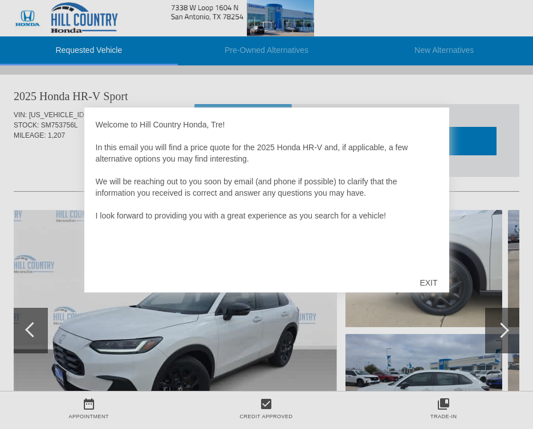
click at [429, 281] on div "EXIT" at bounding box center [428, 283] width 40 height 34
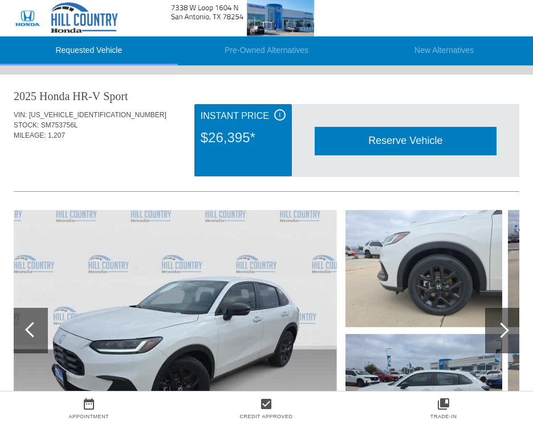
click at [169, 303] on img at bounding box center [175, 331] width 323 height 242
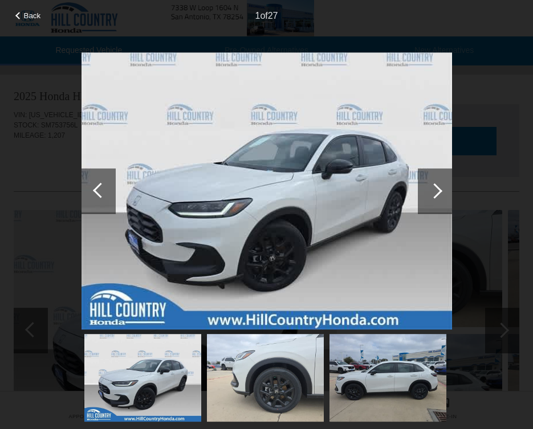
click at [439, 180] on div at bounding box center [435, 192] width 34 height 46
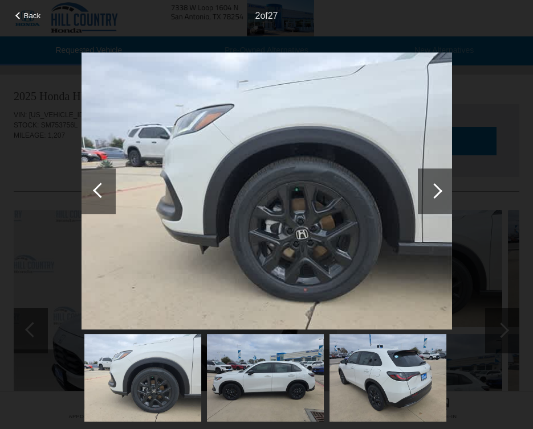
click at [439, 180] on div at bounding box center [435, 192] width 34 height 46
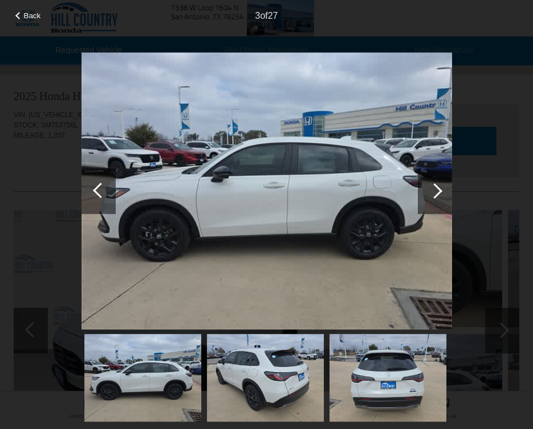
click at [439, 179] on div at bounding box center [435, 192] width 34 height 46
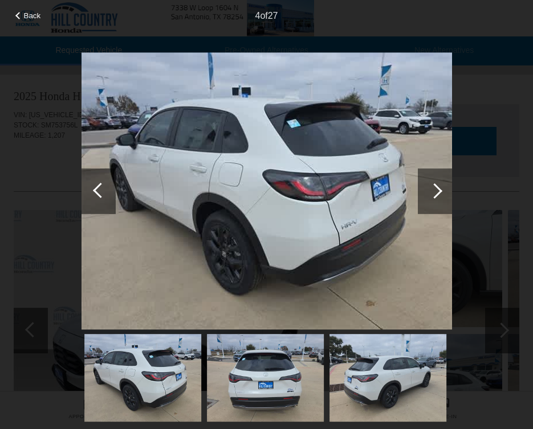
click at [439, 179] on div at bounding box center [435, 192] width 34 height 46
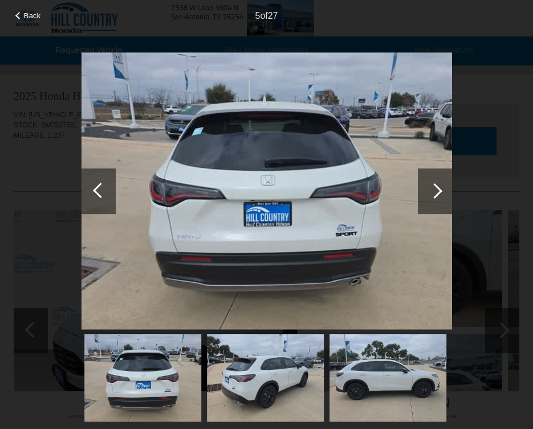
click at [439, 179] on div at bounding box center [435, 192] width 34 height 46
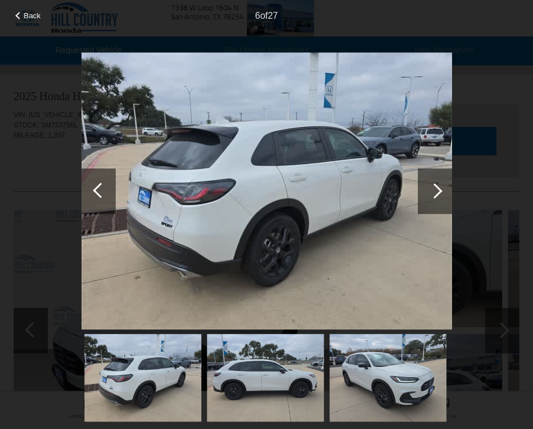
click at [99, 186] on div at bounding box center [100, 190] width 15 height 15
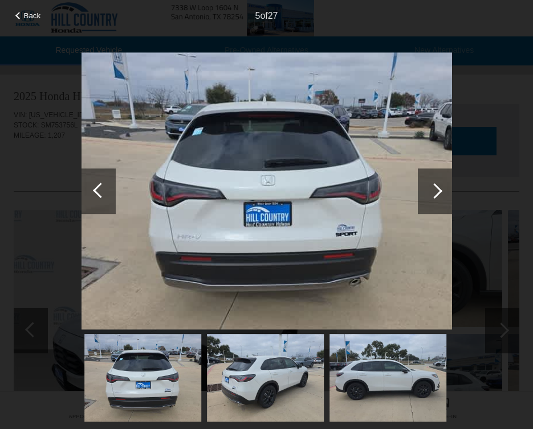
click at [424, 195] on div at bounding box center [435, 192] width 34 height 46
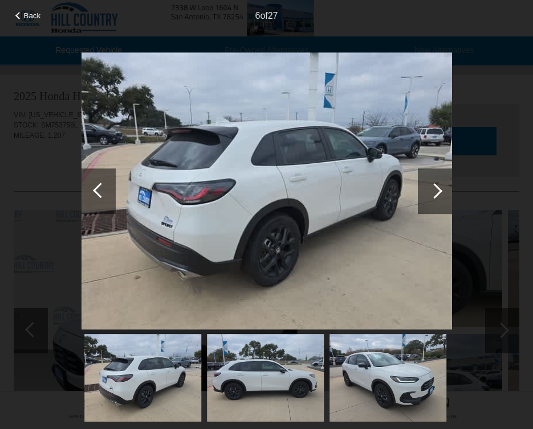
click at [424, 195] on div at bounding box center [435, 192] width 34 height 46
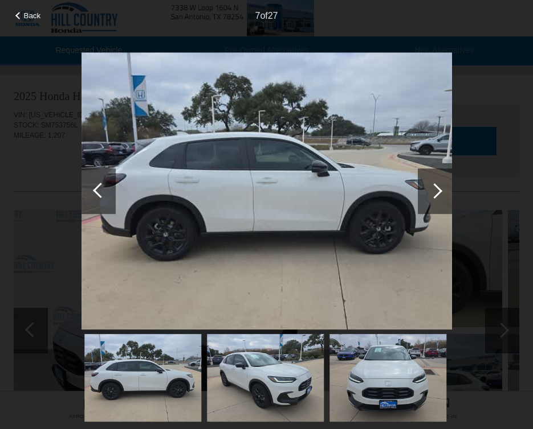
click at [437, 185] on div at bounding box center [435, 192] width 34 height 46
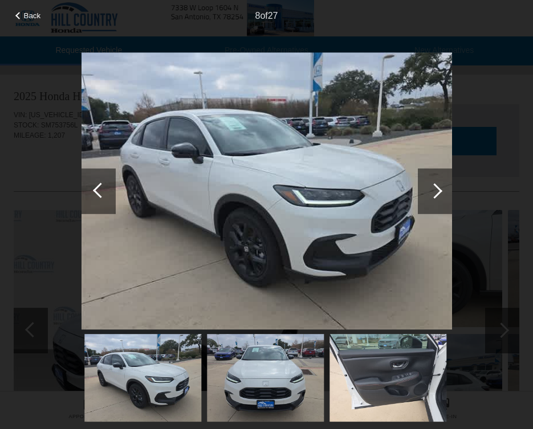
click at [437, 185] on div at bounding box center [435, 192] width 34 height 46
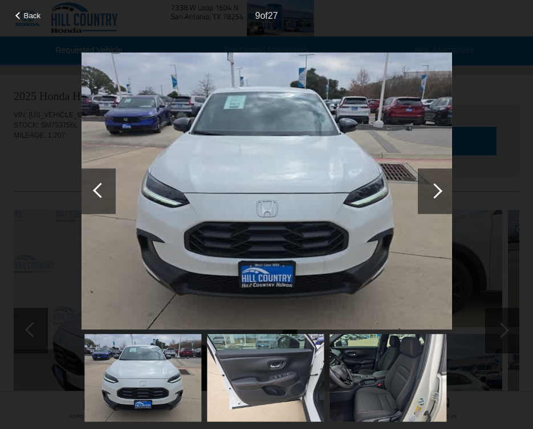
click at [437, 185] on div at bounding box center [435, 192] width 34 height 46
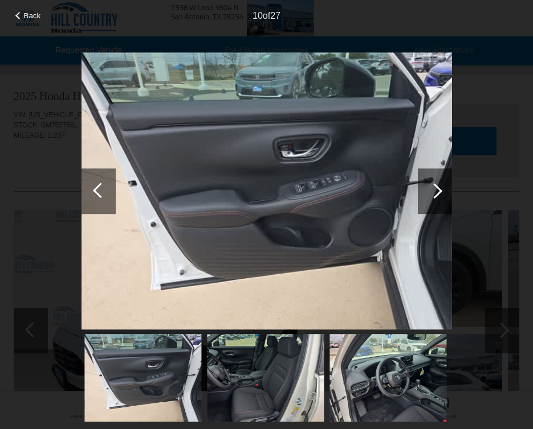
click at [86, 195] on div at bounding box center [98, 192] width 34 height 46
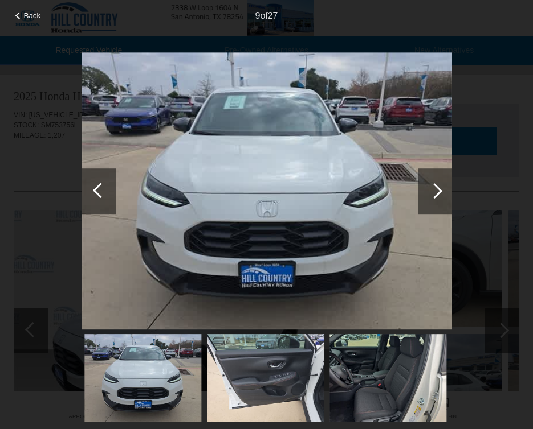
click at [436, 200] on div at bounding box center [435, 192] width 34 height 46
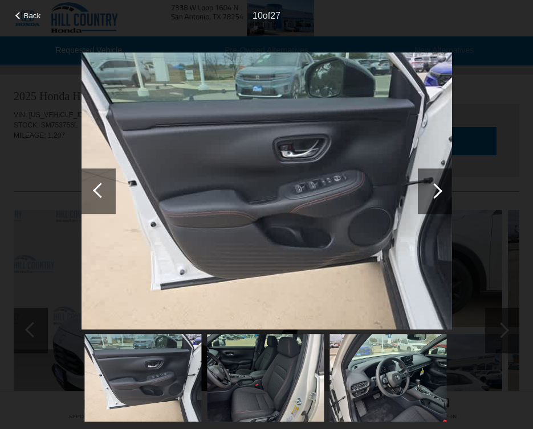
click at [439, 194] on div at bounding box center [434, 190] width 15 height 15
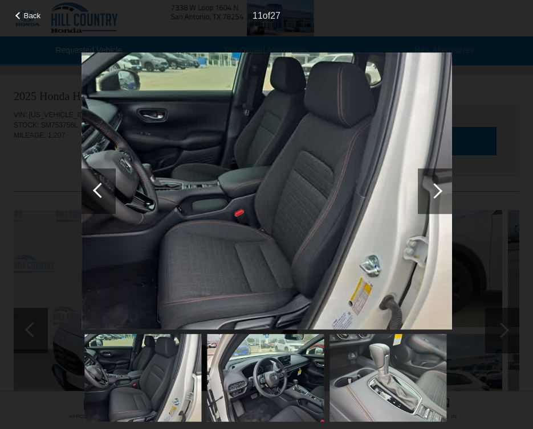
click at [433, 187] on div at bounding box center [434, 190] width 15 height 15
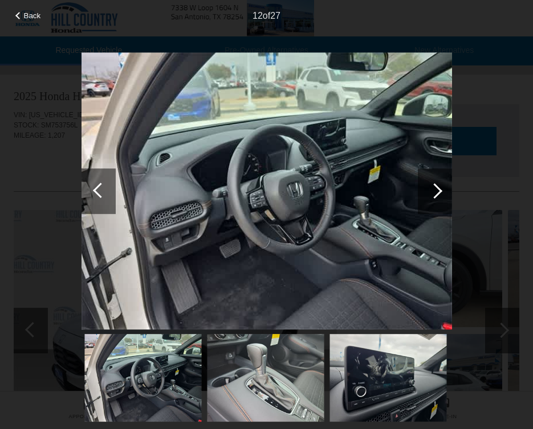
click at [433, 187] on div at bounding box center [434, 190] width 15 height 15
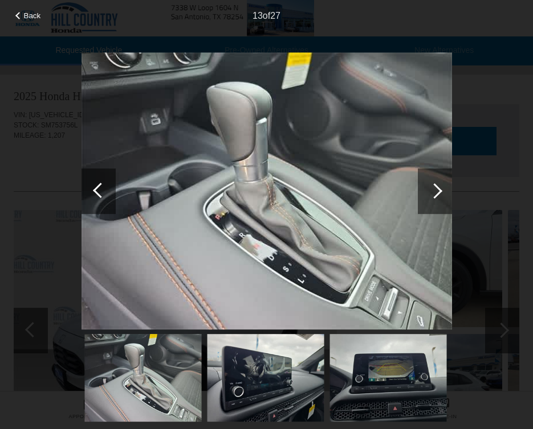
click at [433, 187] on div at bounding box center [434, 190] width 15 height 15
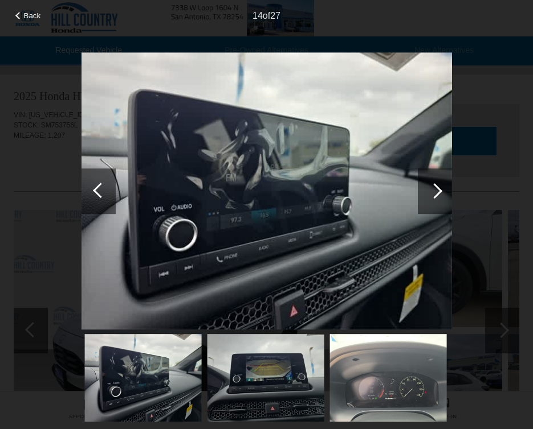
click at [433, 187] on div at bounding box center [434, 190] width 15 height 15
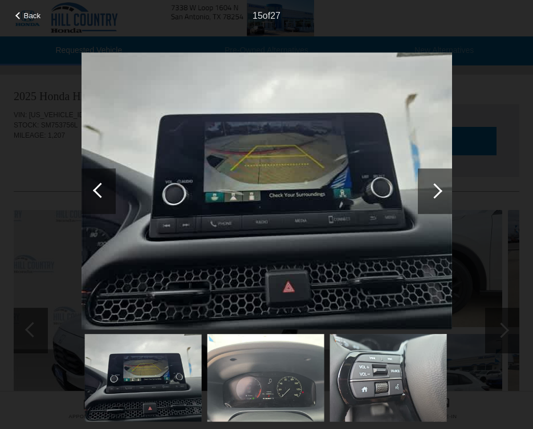
click at [433, 187] on div at bounding box center [434, 190] width 15 height 15
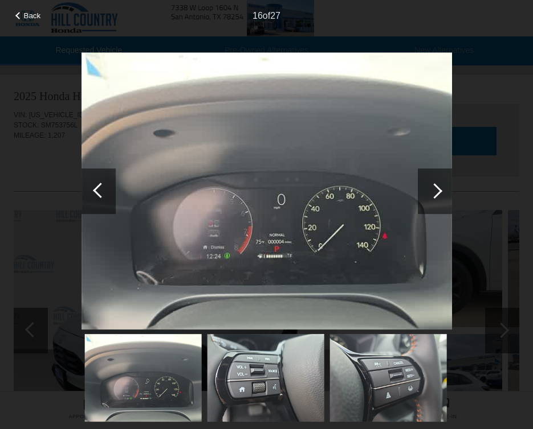
click at [101, 193] on div at bounding box center [100, 190] width 15 height 15
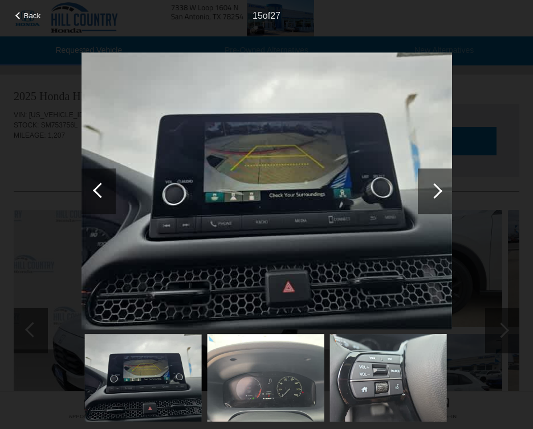
click at [107, 185] on div at bounding box center [98, 192] width 34 height 46
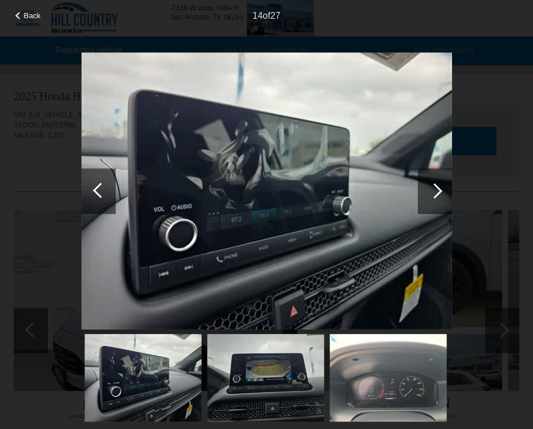
click at [107, 185] on div at bounding box center [98, 192] width 34 height 46
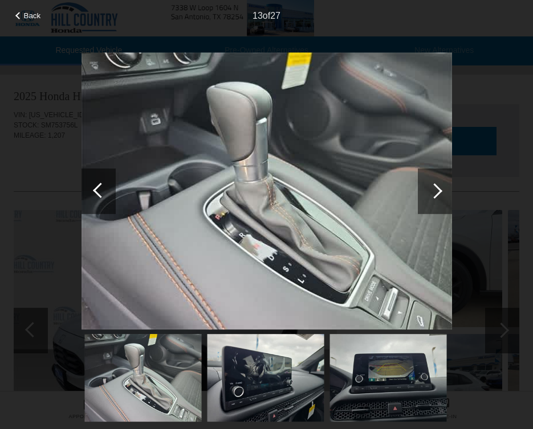
click at [107, 185] on div at bounding box center [98, 192] width 34 height 46
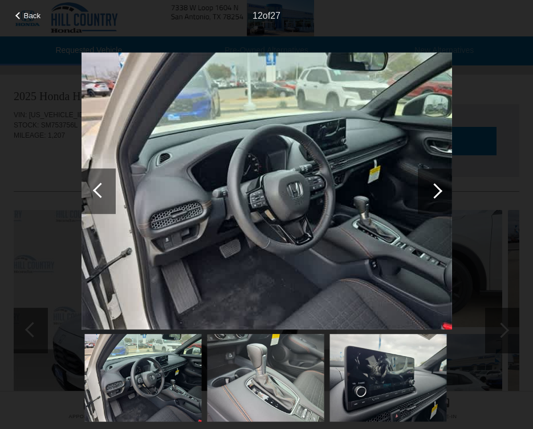
click at [431, 189] on div at bounding box center [434, 190] width 15 height 15
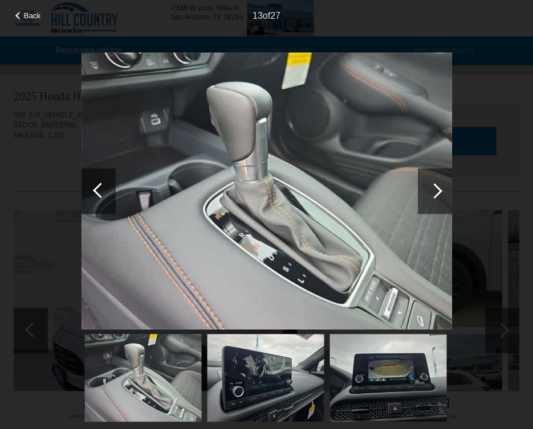
click at [431, 189] on div at bounding box center [434, 190] width 15 height 15
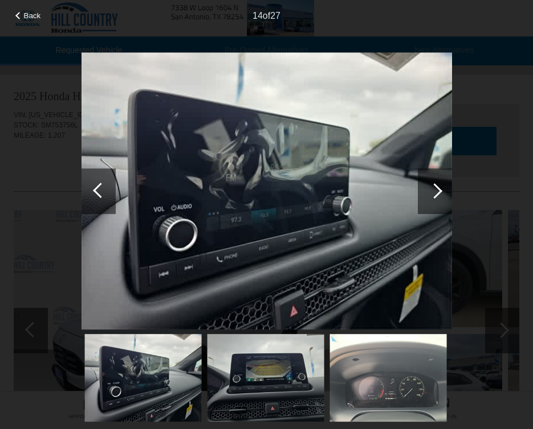
click at [431, 189] on div at bounding box center [434, 190] width 15 height 15
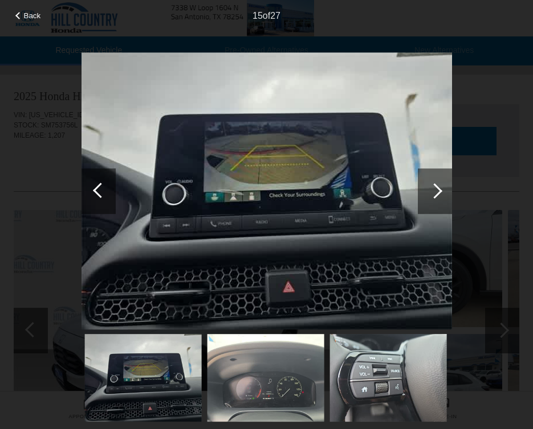
click at [431, 189] on div at bounding box center [434, 190] width 15 height 15
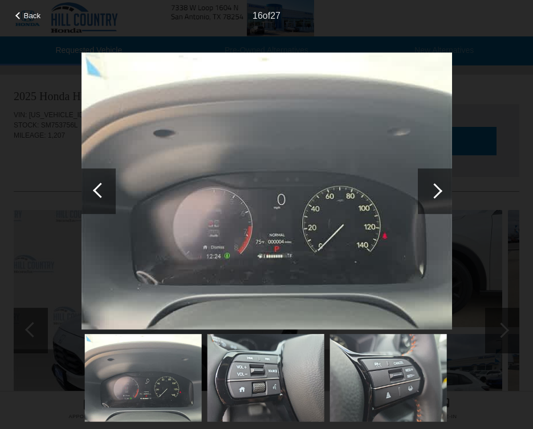
click at [431, 189] on div at bounding box center [434, 190] width 15 height 15
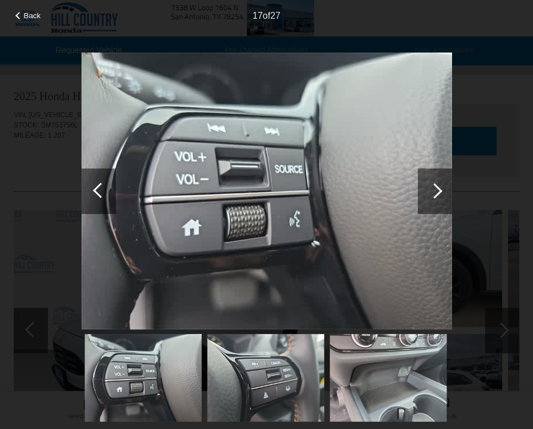
click at [431, 189] on div at bounding box center [434, 190] width 15 height 15
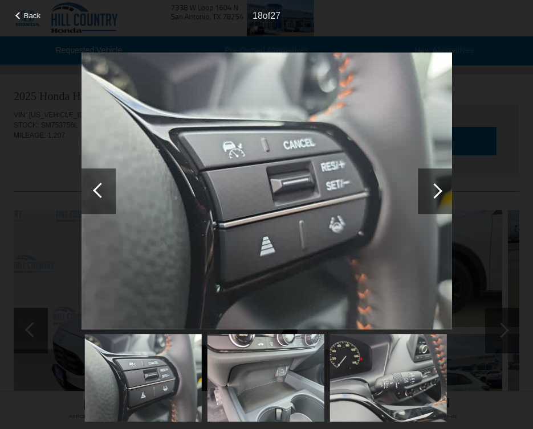
click at [431, 189] on div at bounding box center [434, 190] width 15 height 15
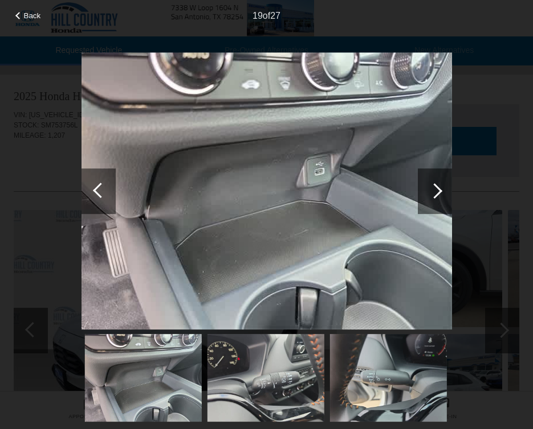
click at [431, 189] on div at bounding box center [434, 190] width 15 height 15
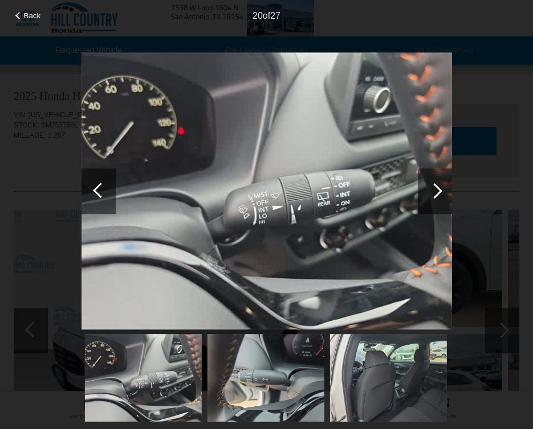
click at [88, 191] on div at bounding box center [98, 192] width 34 height 46
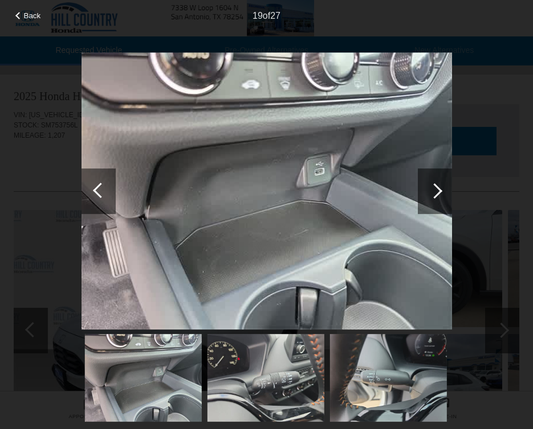
click at [433, 190] on div at bounding box center [434, 190] width 15 height 15
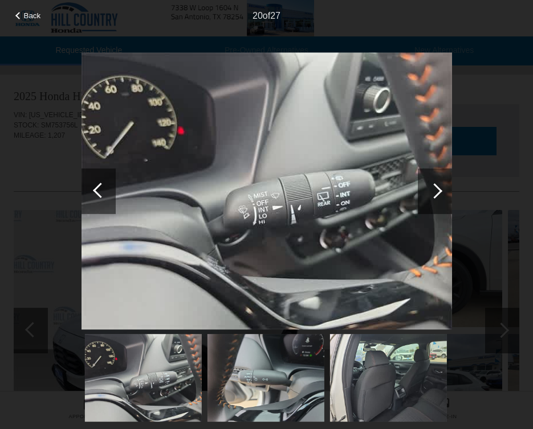
click at [433, 189] on div at bounding box center [434, 190] width 15 height 15
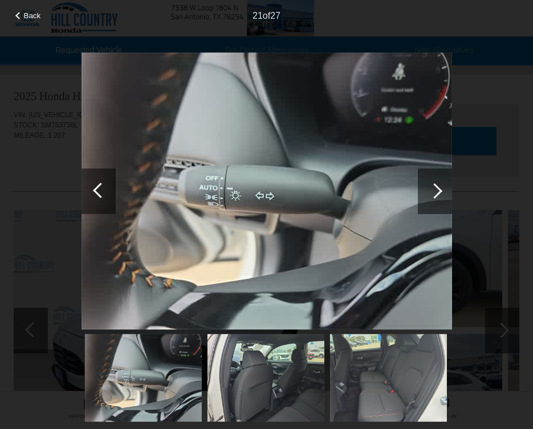
click at [433, 189] on div at bounding box center [434, 190] width 15 height 15
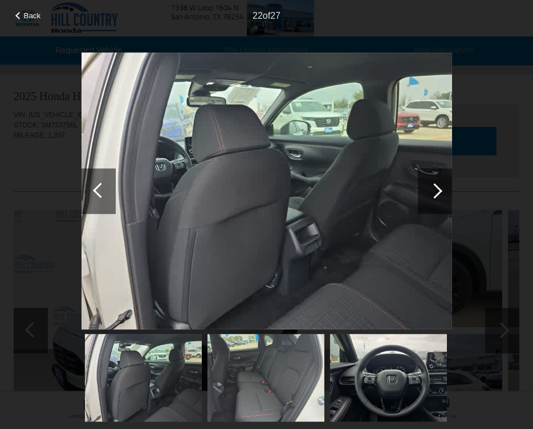
click at [433, 189] on div at bounding box center [434, 190] width 15 height 15
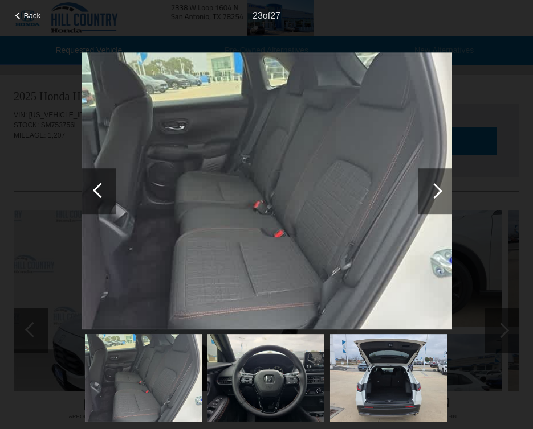
click at [433, 189] on div at bounding box center [434, 190] width 15 height 15
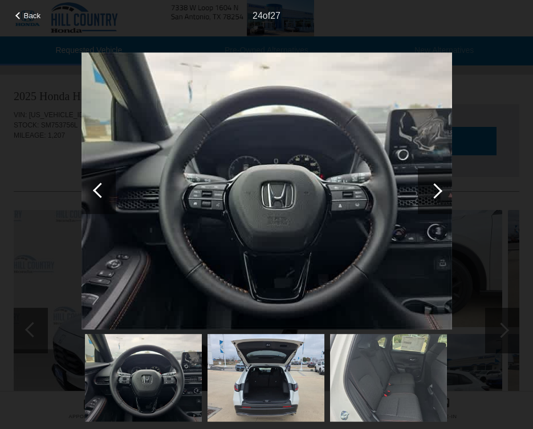
click at [433, 189] on div at bounding box center [434, 190] width 15 height 15
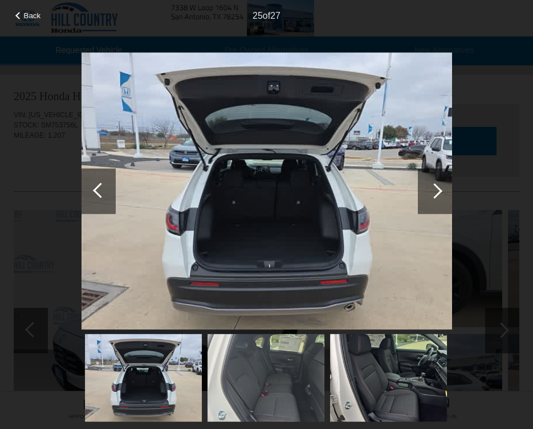
click at [433, 189] on div at bounding box center [434, 190] width 15 height 15
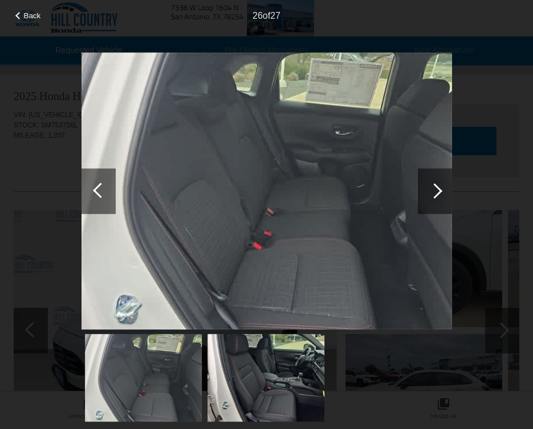
click at [433, 189] on div at bounding box center [434, 190] width 15 height 15
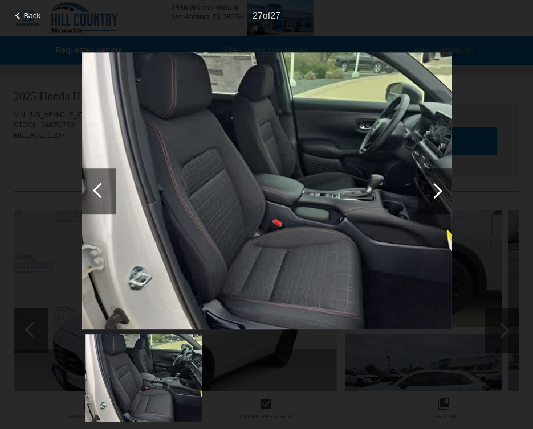
click at [424, 195] on div at bounding box center [435, 192] width 34 height 46
click at [93, 177] on div at bounding box center [98, 192] width 34 height 46
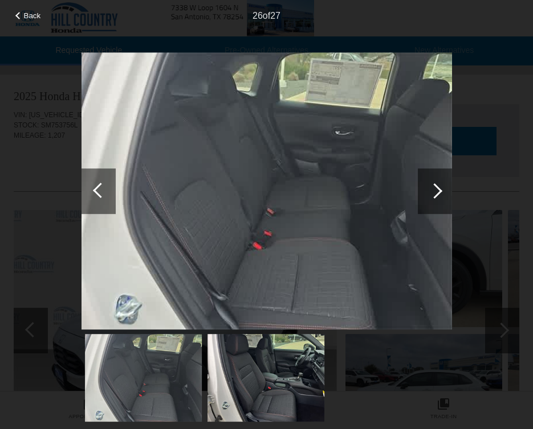
click at [93, 177] on div at bounding box center [98, 192] width 34 height 46
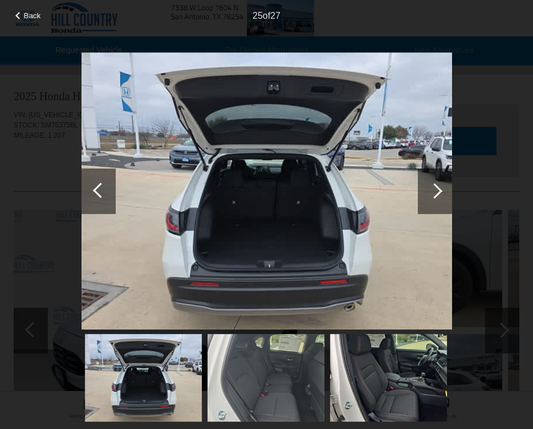
click at [93, 177] on div at bounding box center [98, 192] width 34 height 46
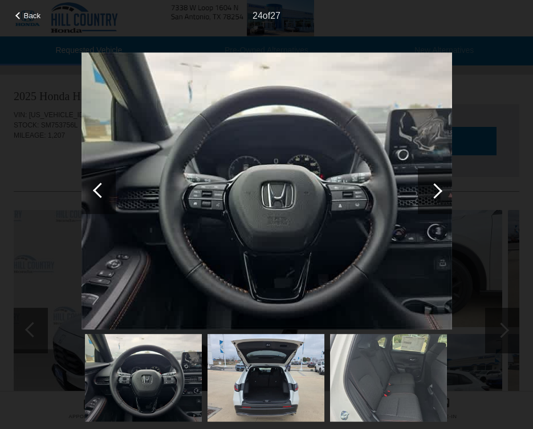
click at [93, 177] on div at bounding box center [98, 192] width 34 height 46
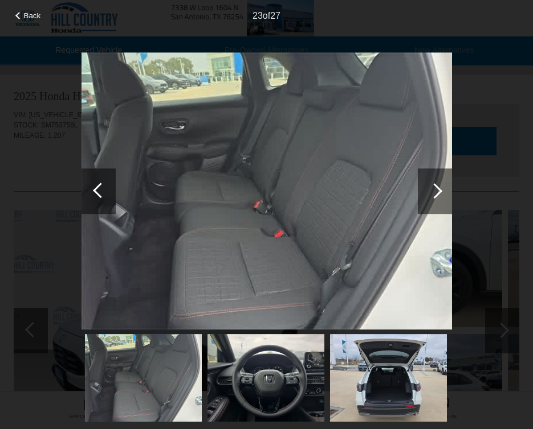
click at [442, 199] on div at bounding box center [435, 192] width 34 height 46
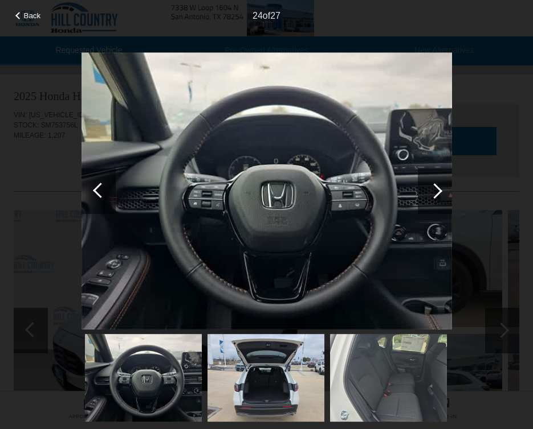
click at [103, 196] on div at bounding box center [98, 192] width 34 height 46
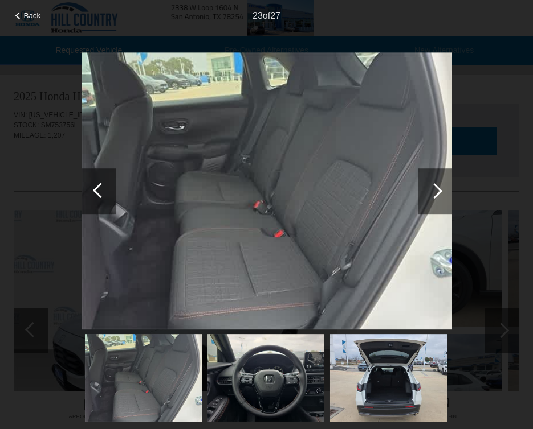
click at [103, 196] on div at bounding box center [98, 192] width 34 height 46
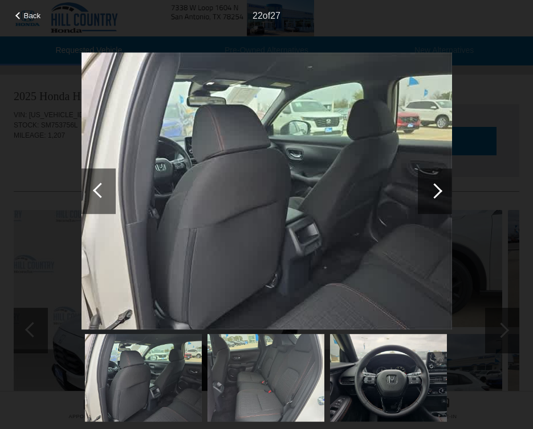
click at [103, 196] on div at bounding box center [98, 192] width 34 height 46
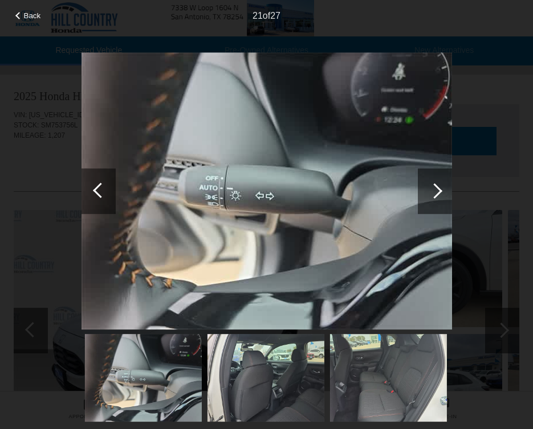
click at [103, 196] on div at bounding box center [98, 192] width 34 height 46
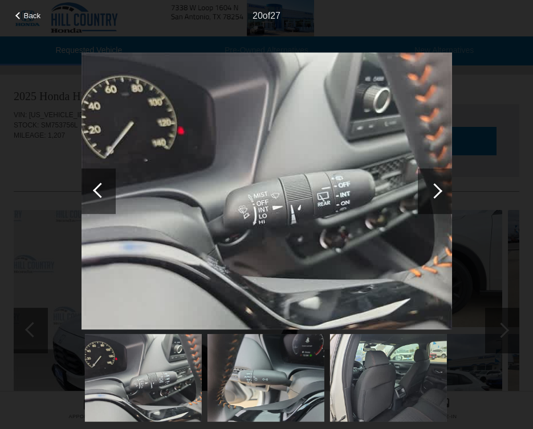
click at [103, 196] on div at bounding box center [98, 192] width 34 height 46
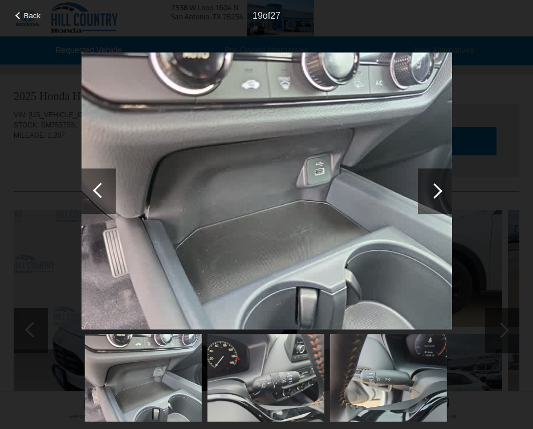
click at [103, 196] on div at bounding box center [98, 192] width 34 height 46
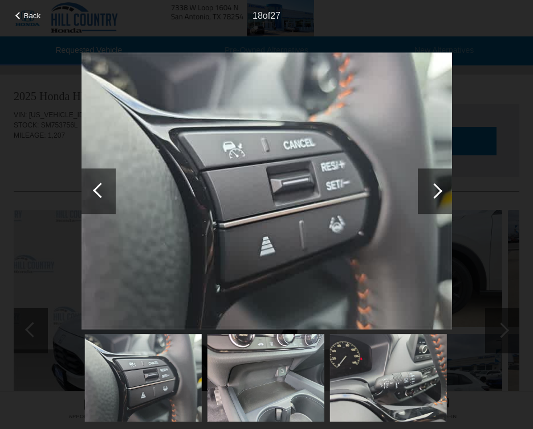
click at [103, 196] on div at bounding box center [98, 192] width 34 height 46
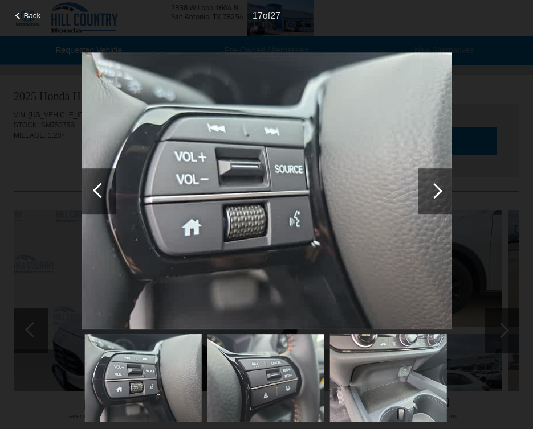
click at [103, 196] on div at bounding box center [98, 192] width 34 height 46
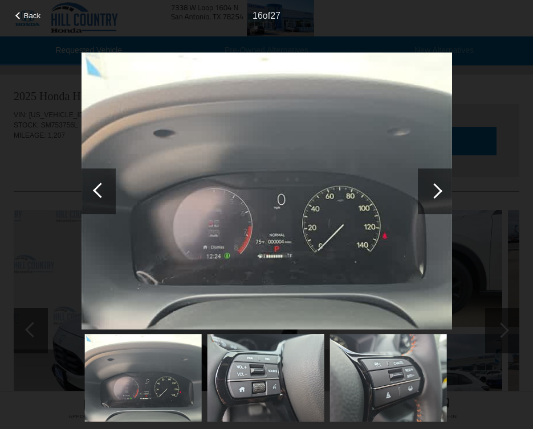
click at [103, 196] on div at bounding box center [98, 192] width 34 height 46
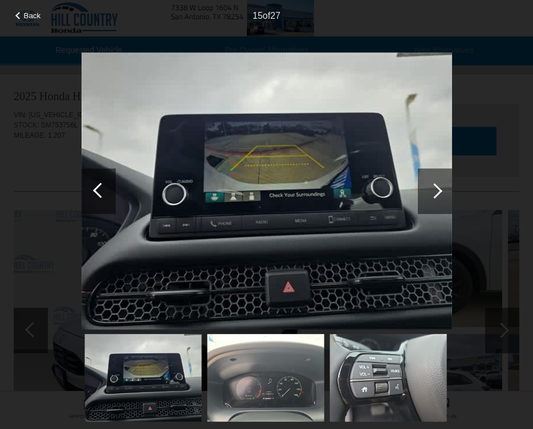
click at [103, 196] on div at bounding box center [98, 192] width 34 height 46
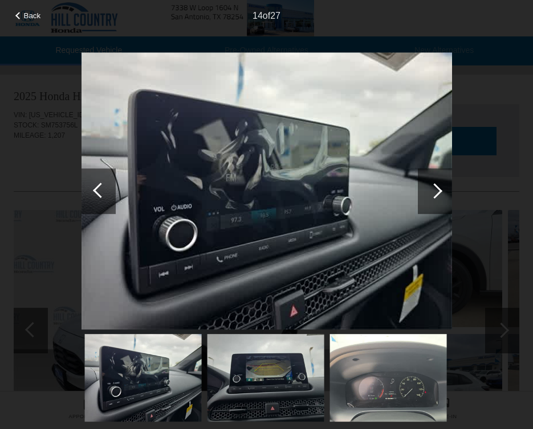
click at [103, 196] on div at bounding box center [98, 192] width 34 height 46
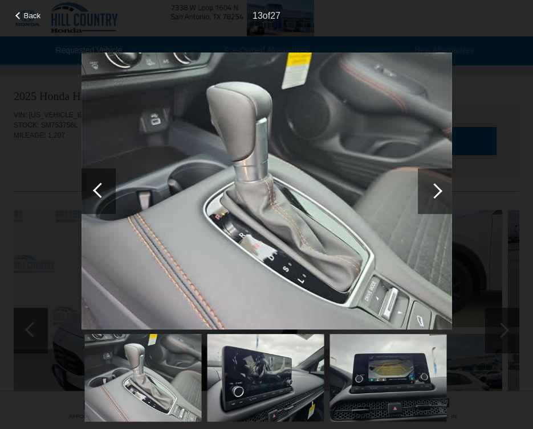
click at [103, 196] on div at bounding box center [98, 192] width 34 height 46
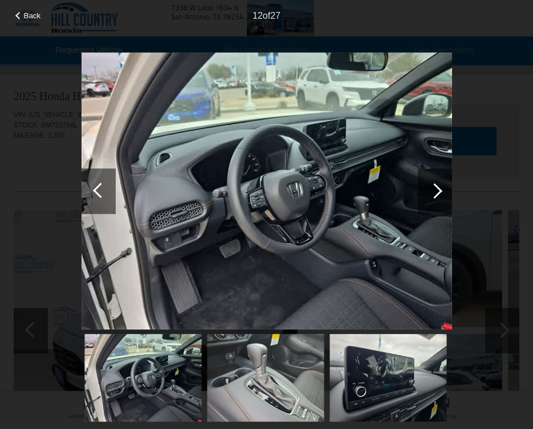
click at [103, 196] on div at bounding box center [98, 192] width 34 height 46
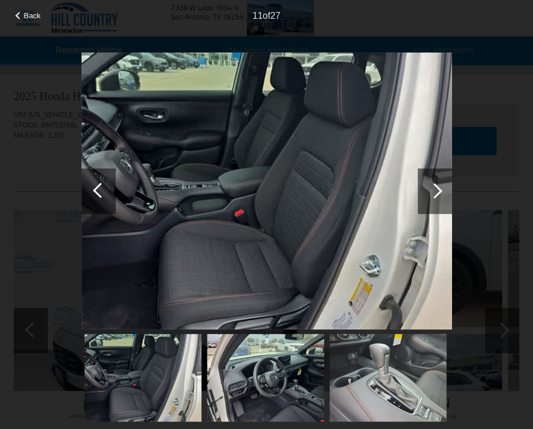
click at [103, 196] on div at bounding box center [98, 192] width 34 height 46
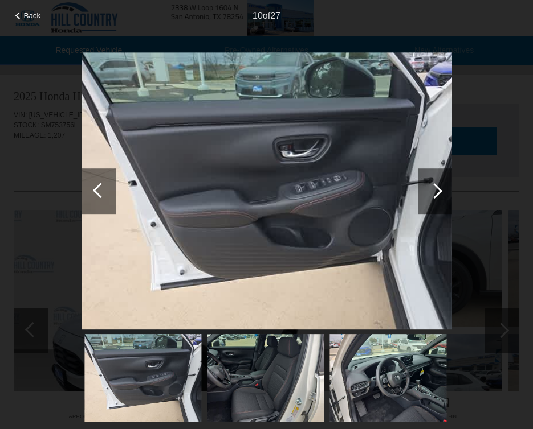
click at [103, 196] on div at bounding box center [98, 192] width 34 height 46
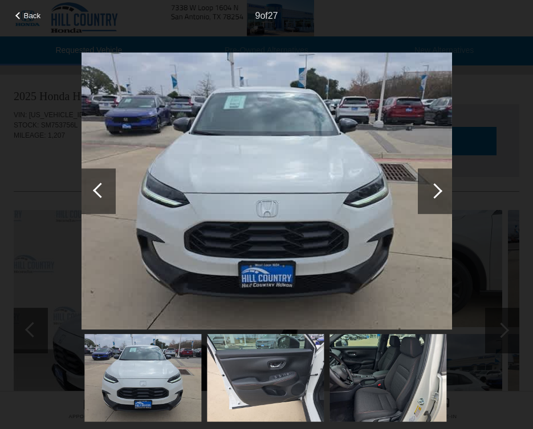
click at [103, 196] on div at bounding box center [98, 192] width 34 height 46
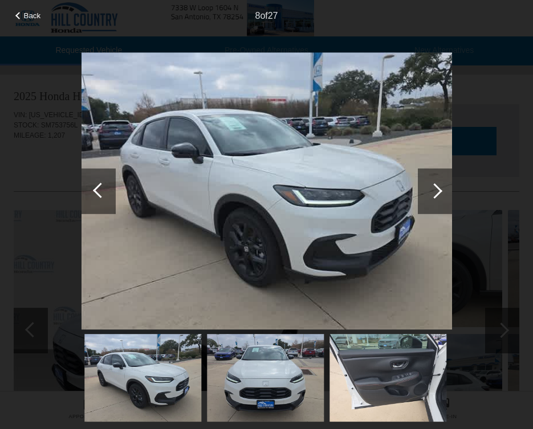
click at [103, 196] on div at bounding box center [98, 192] width 34 height 46
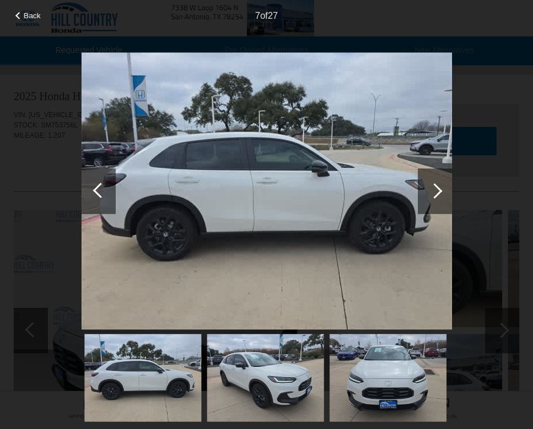
click at [420, 199] on div at bounding box center [435, 192] width 34 height 46
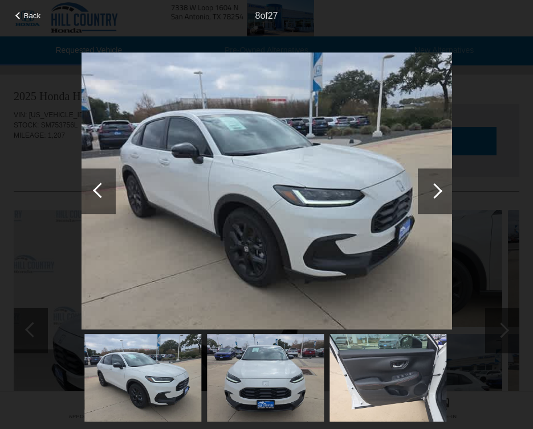
click at [92, 182] on div at bounding box center [98, 192] width 34 height 46
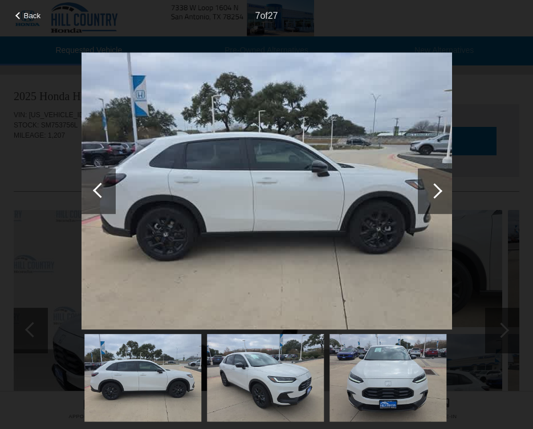
click at [92, 182] on div at bounding box center [98, 192] width 34 height 46
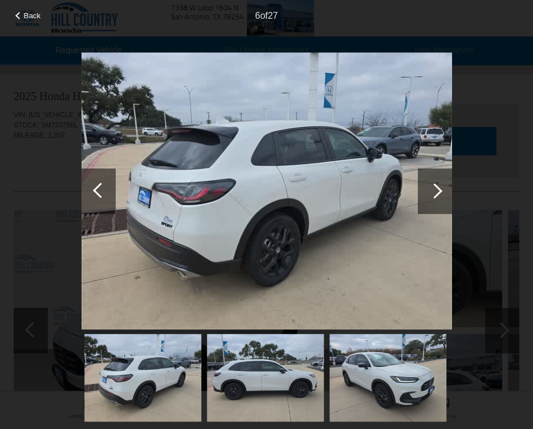
click at [92, 182] on div at bounding box center [98, 192] width 34 height 46
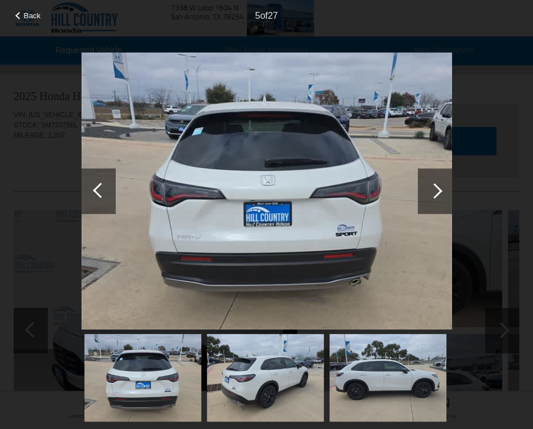
click at [104, 181] on div at bounding box center [98, 192] width 34 height 46
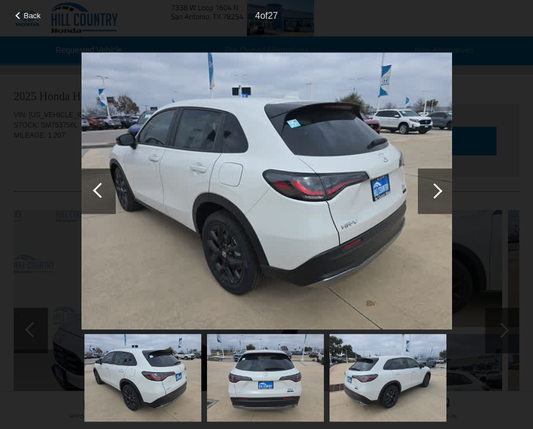
click at [104, 181] on div at bounding box center [98, 192] width 34 height 46
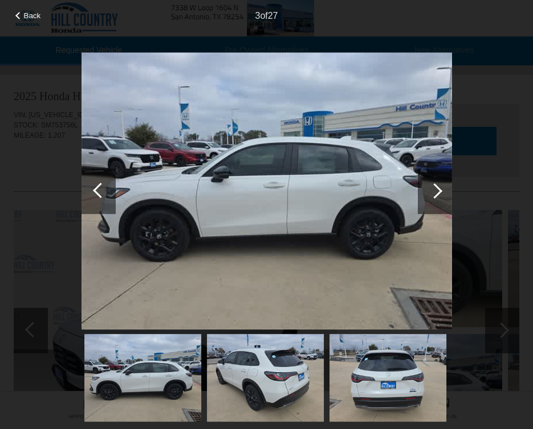
click at [104, 181] on div at bounding box center [98, 192] width 34 height 46
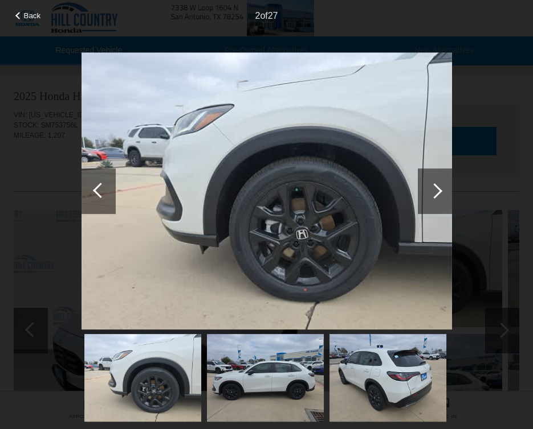
click at [104, 179] on div at bounding box center [98, 192] width 34 height 46
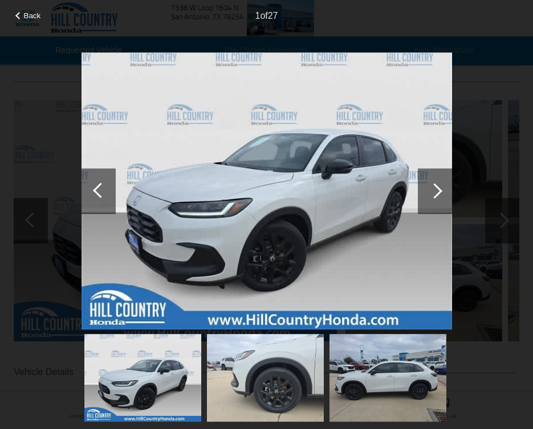
scroll to position [109, 0]
